Goal: Transaction & Acquisition: Book appointment/travel/reservation

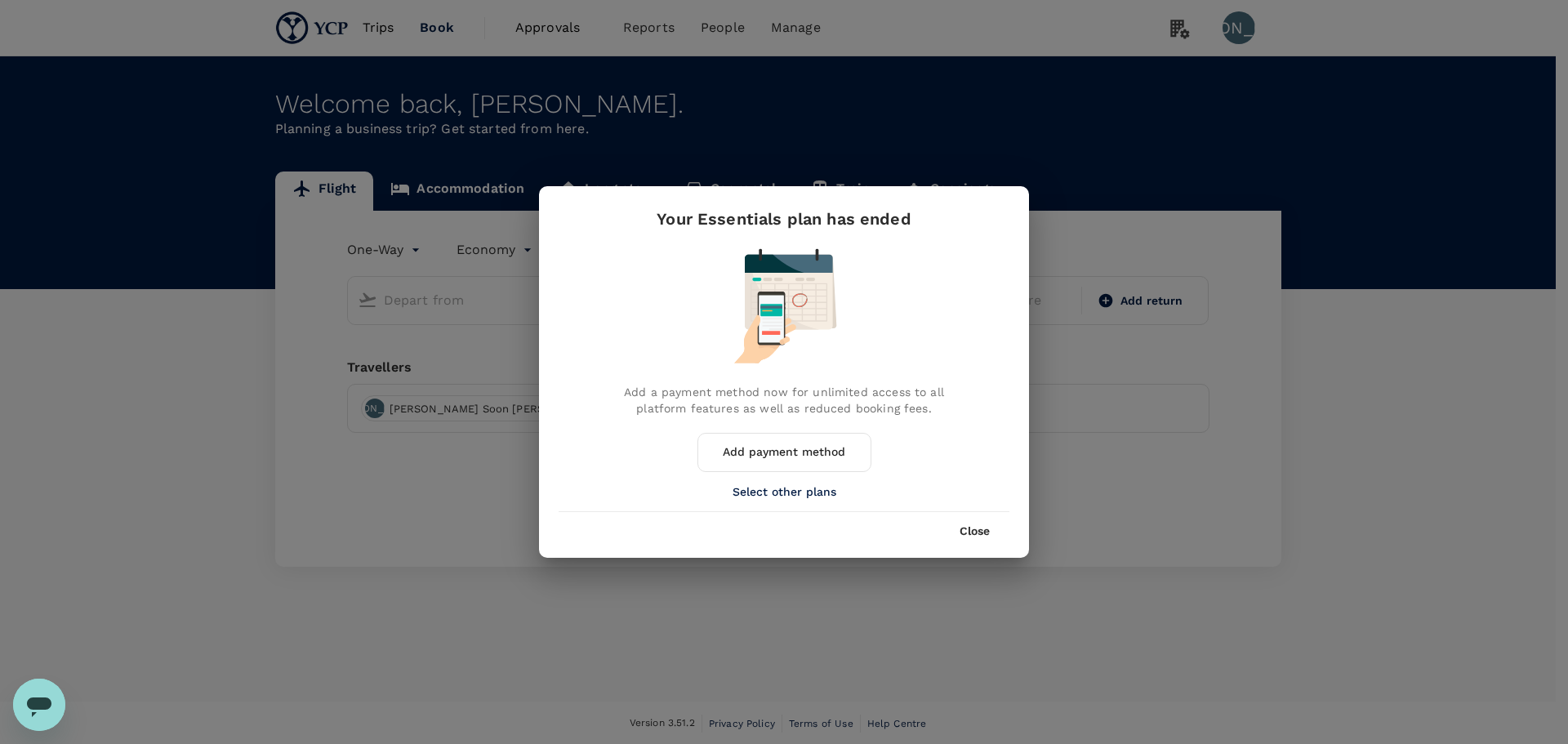
type input "roundtrip"
type input "Singapore, Singapore (any)"
type input "Tan Son Nhat Intl (SGN)"
click at [978, 528] on button "Close" at bounding box center [975, 532] width 30 height 13
